Goal: Task Accomplishment & Management: Use online tool/utility

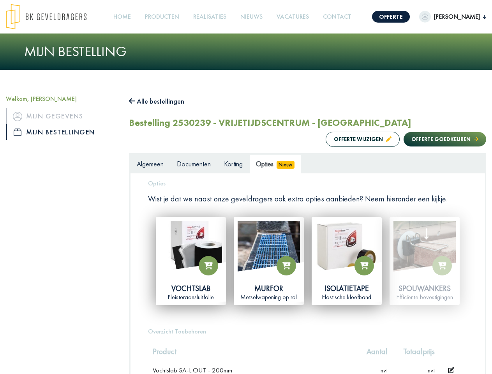
click at [54, 17] on img at bounding box center [46, 17] width 81 height 26
click at [372, 17] on link "Offerte" at bounding box center [391, 17] width 38 height 12
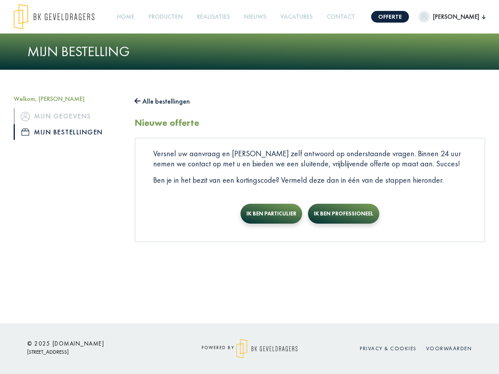
click at [439, 17] on span "[PERSON_NAME]" at bounding box center [456, 16] width 52 height 9
click at [157, 17] on link "Producten +" at bounding box center [165, 17] width 41 height 18
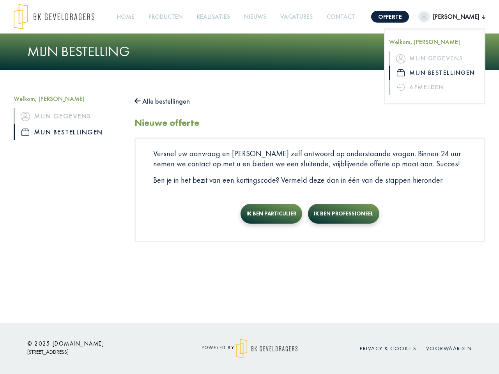
click at [160, 101] on button "Alle bestellingen" at bounding box center [161, 101] width 55 height 12
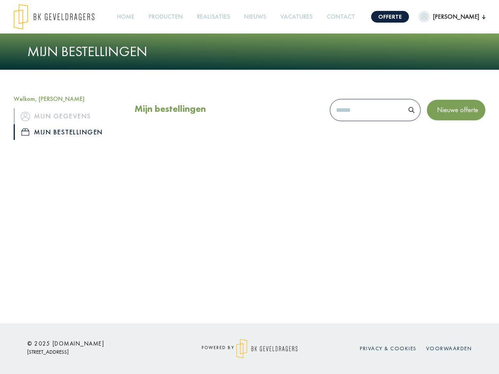
click at [355, 139] on div "Mijn bestellingen Nieuwe offerte" at bounding box center [310, 122] width 362 height 54
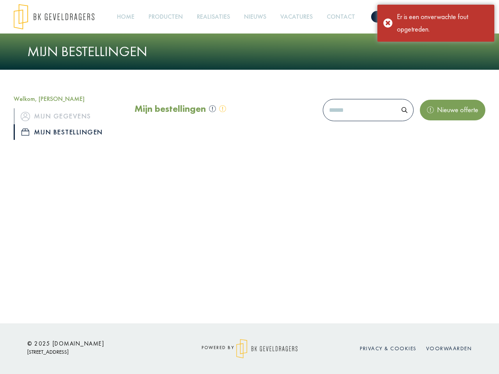
click at [437, 139] on div "Mijn bestellingen Nieuwe offerte" at bounding box center [310, 122] width 362 height 54
click at [189, 261] on div "Offerte [PERSON_NAME] Welkom, [PERSON_NAME] Mijn gegevens Mijn bestellingen Afm…" at bounding box center [249, 161] width 499 height 323
click at [267, 261] on div "Offerte [PERSON_NAME] Welkom, [PERSON_NAME] Mijn gegevens Mijn bestellingen Afm…" at bounding box center [249, 161] width 499 height 323
click at [345, 261] on div "Offerte [PERSON_NAME] Welkom, [PERSON_NAME] Mijn gegevens Mijn bestellingen Afm…" at bounding box center [249, 161] width 499 height 323
